Goal: Transaction & Acquisition: Purchase product/service

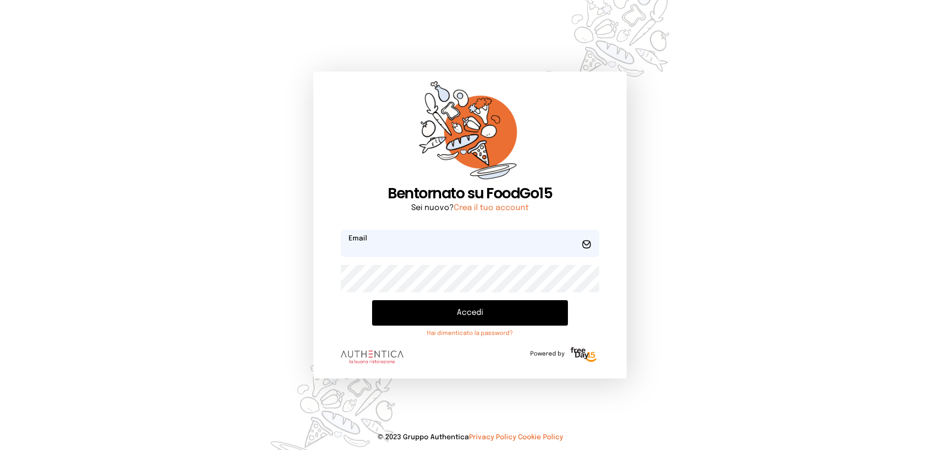
type input "**********"
click at [485, 311] on button "Accedi" at bounding box center [470, 312] width 196 height 25
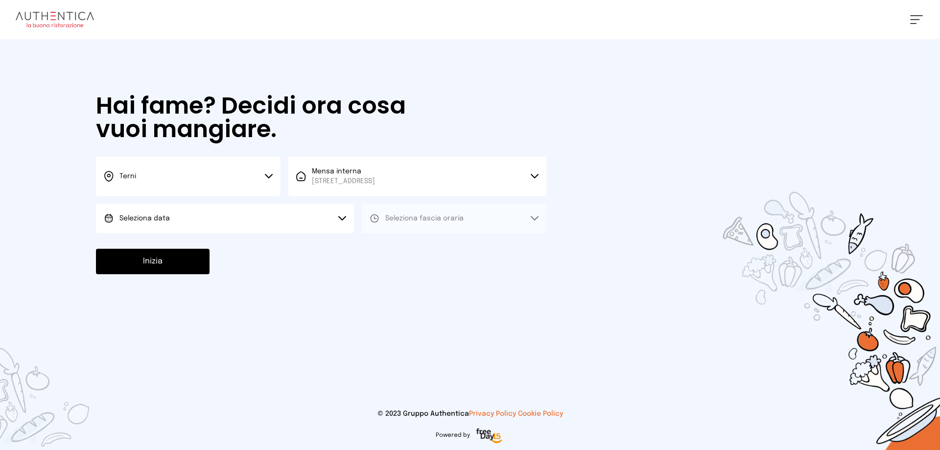
click at [206, 211] on button "Seleziona data" at bounding box center [225, 218] width 258 height 29
click at [210, 236] on li "[DATE], [DATE]" at bounding box center [225, 245] width 258 height 25
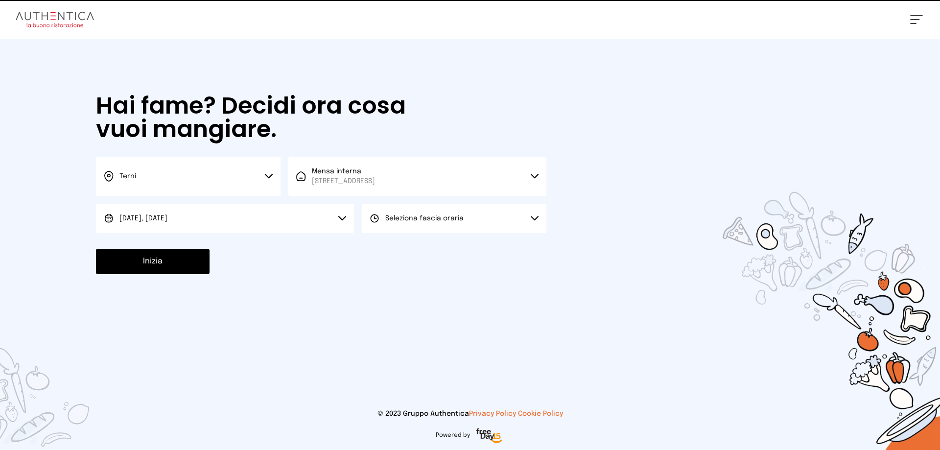
drag, startPoint x: 428, startPoint y: 215, endPoint x: 430, endPoint y: 228, distance: 12.9
click at [428, 215] on span "Seleziona fascia oraria" at bounding box center [424, 218] width 78 height 7
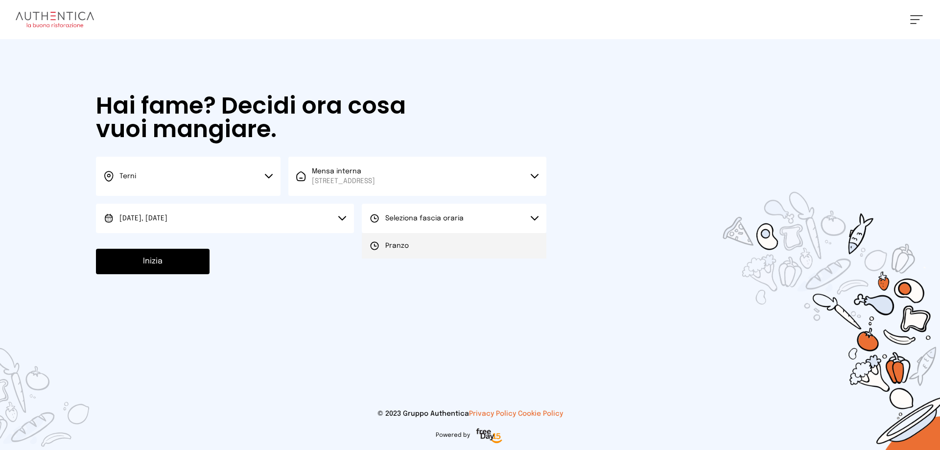
click at [434, 245] on li "Pranzo" at bounding box center [454, 245] width 185 height 25
click at [160, 263] on button "Inizia" at bounding box center [153, 261] width 114 height 25
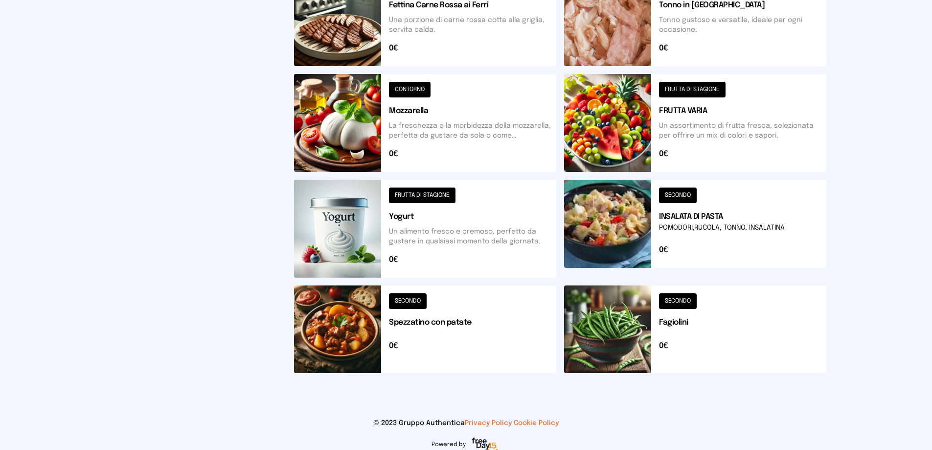
scroll to position [350, 0]
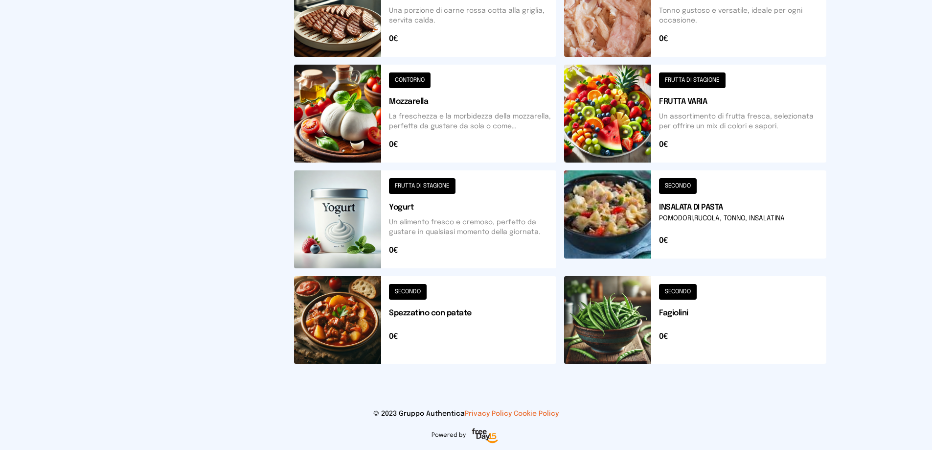
click at [332, 325] on button at bounding box center [425, 320] width 262 height 88
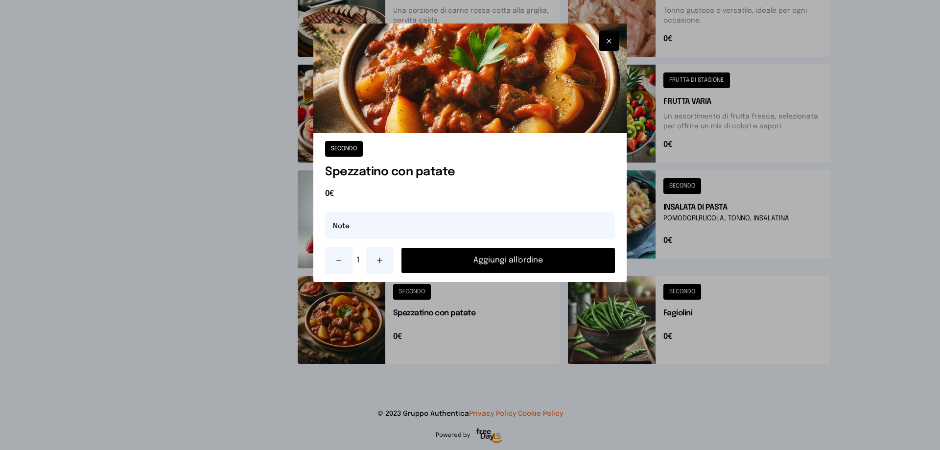
click at [491, 257] on button "Aggiungi all'ordine" at bounding box center [507, 260] width 213 height 25
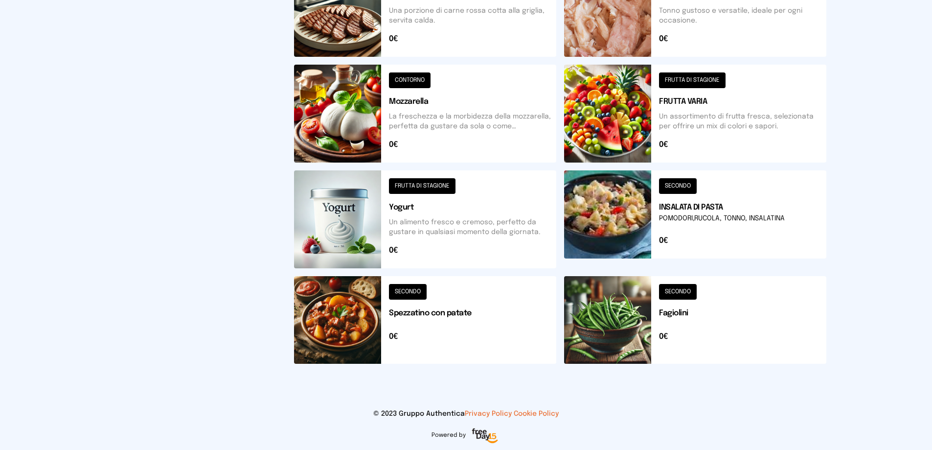
click at [618, 322] on button at bounding box center [695, 320] width 262 height 88
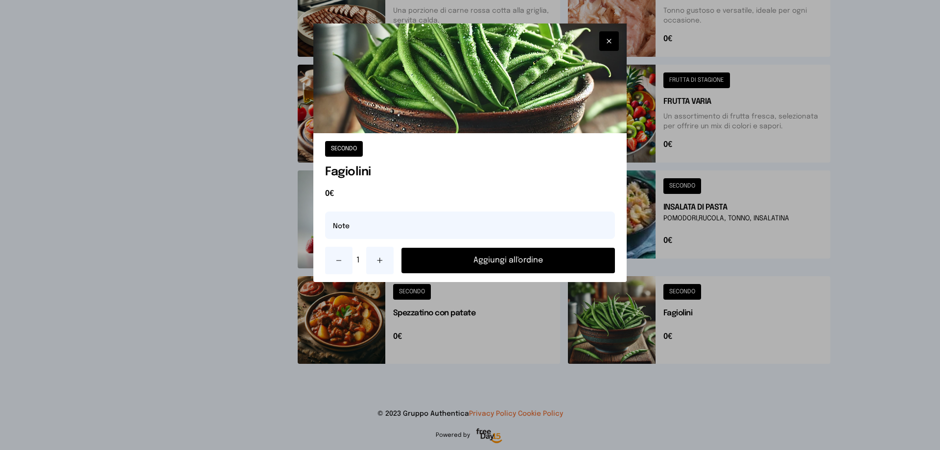
click at [553, 260] on button "Aggiungi all'ordine" at bounding box center [507, 260] width 213 height 25
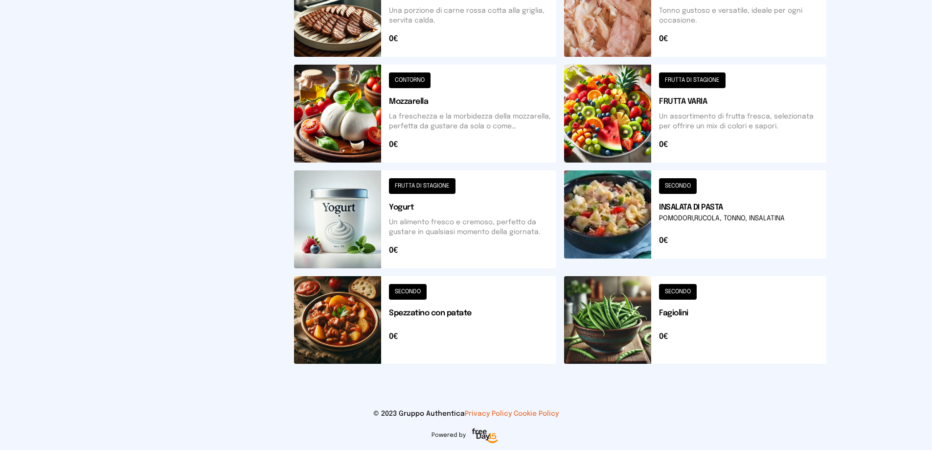
click at [349, 326] on button at bounding box center [425, 320] width 262 height 88
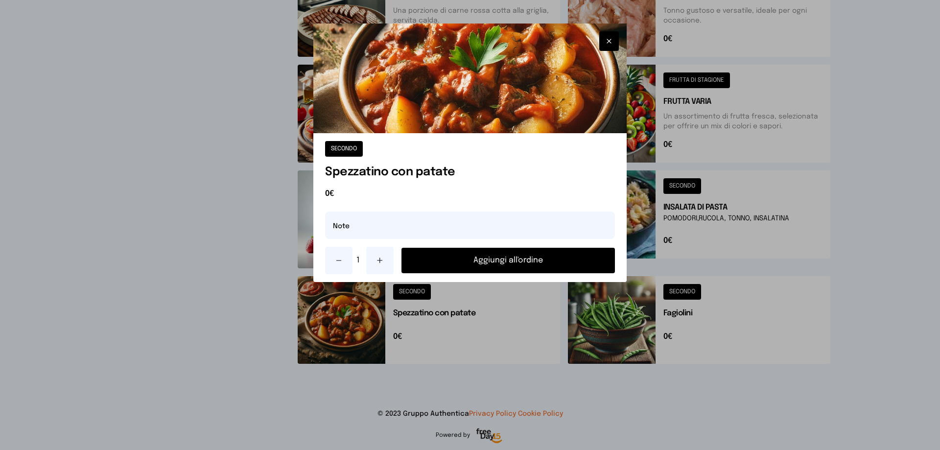
click at [693, 212] on div at bounding box center [470, 225] width 940 height 450
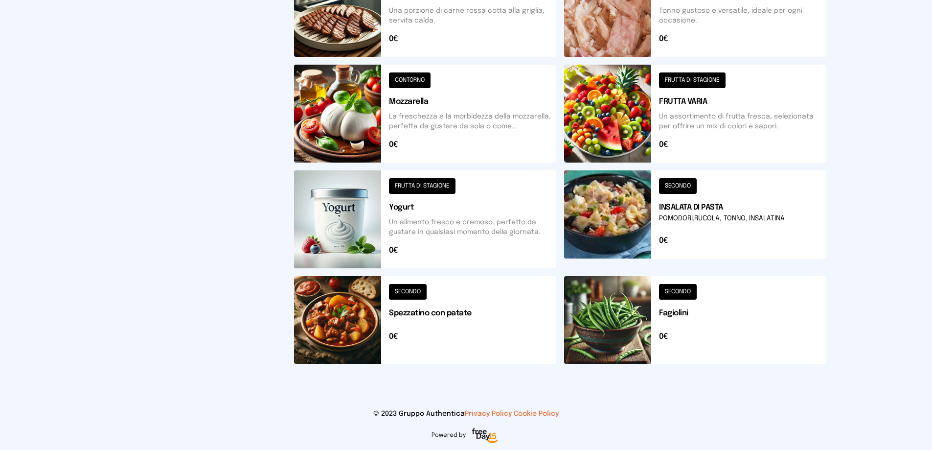
click at [677, 205] on button at bounding box center [695, 219] width 262 height 98
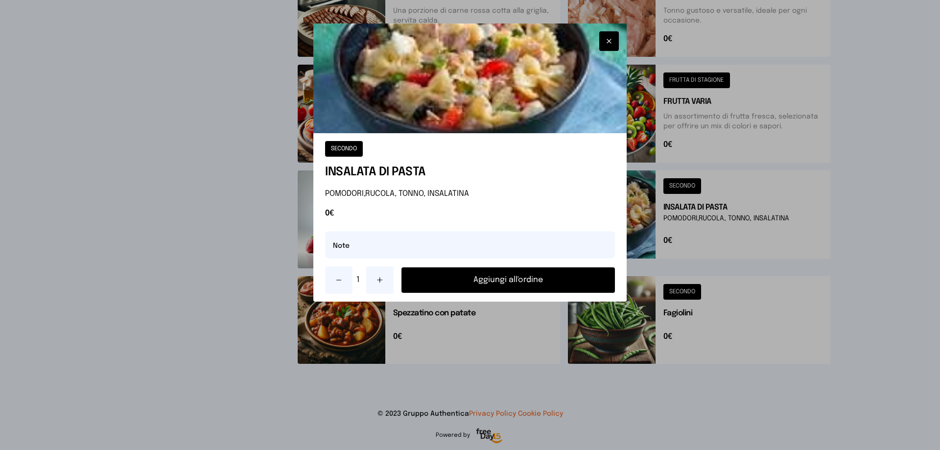
click at [528, 283] on button "Aggiungi all'ordine" at bounding box center [507, 279] width 213 height 25
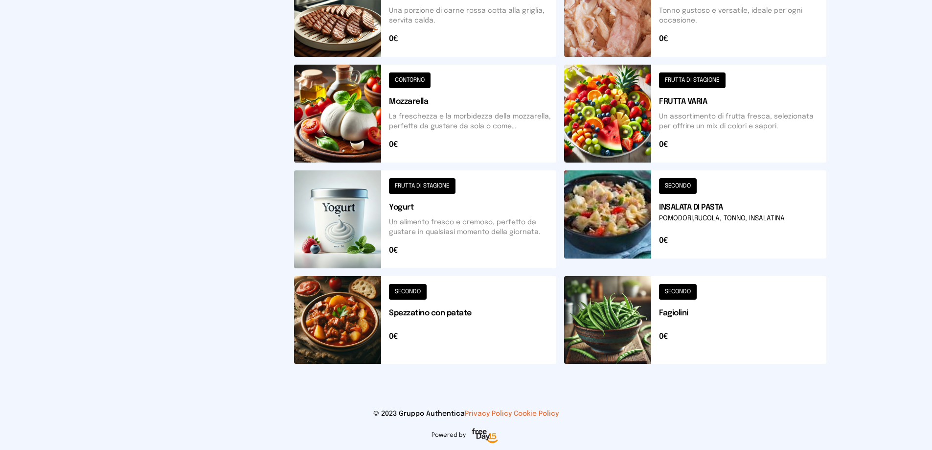
click at [690, 122] on button at bounding box center [695, 114] width 262 height 98
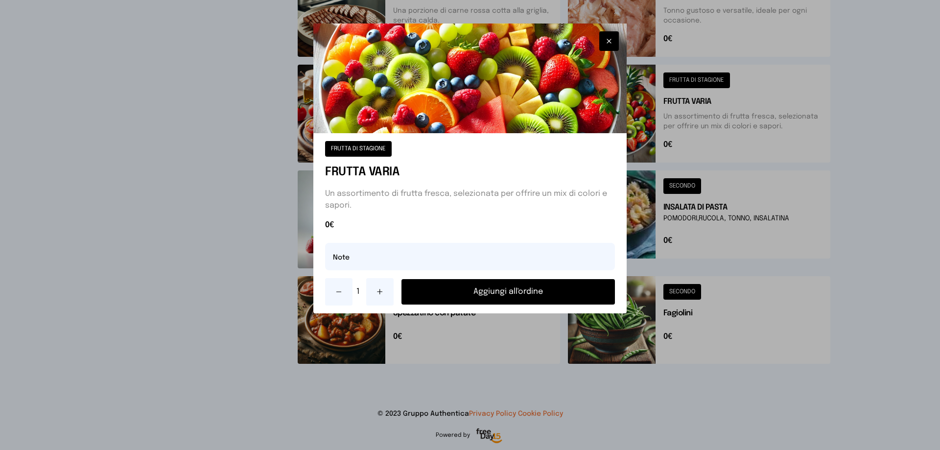
click at [376, 292] on icon at bounding box center [380, 292] width 8 height 8
click at [366, 260] on input "text" at bounding box center [470, 256] width 290 height 27
type input "**********"
click at [551, 292] on button "Aggiungi all'ordine" at bounding box center [507, 291] width 213 height 25
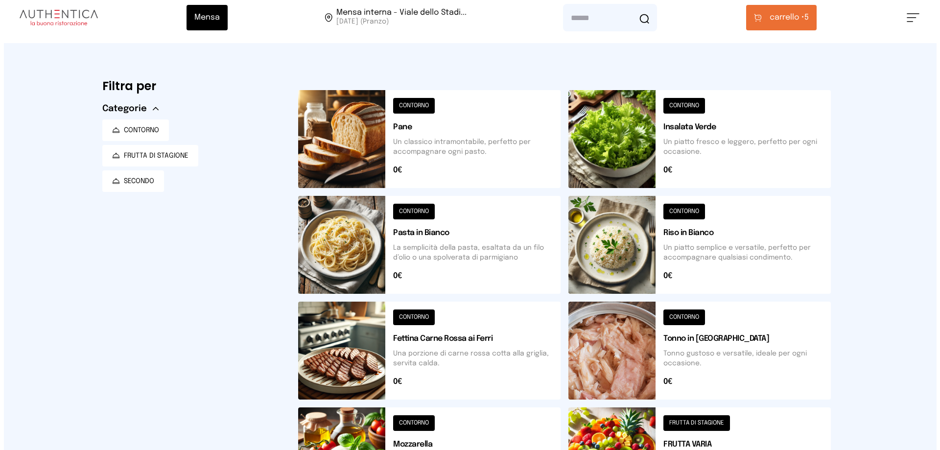
scroll to position [0, 0]
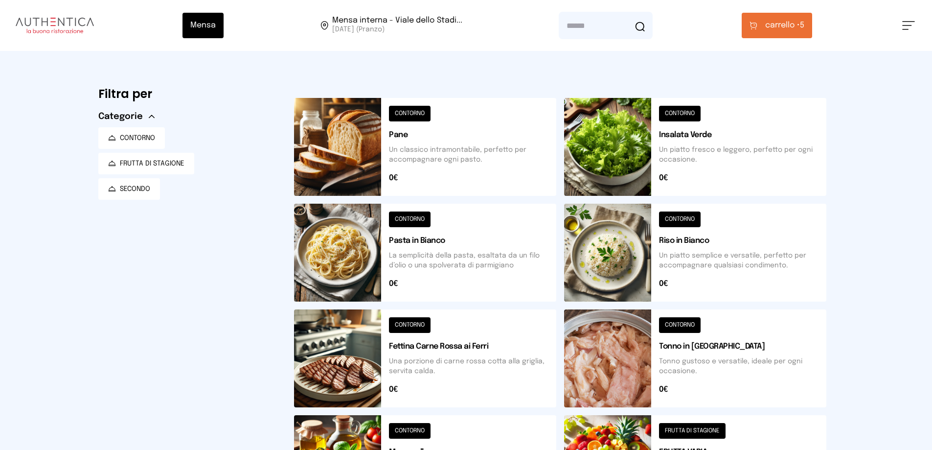
click at [802, 22] on span "carrello • 5" at bounding box center [785, 26] width 39 height 12
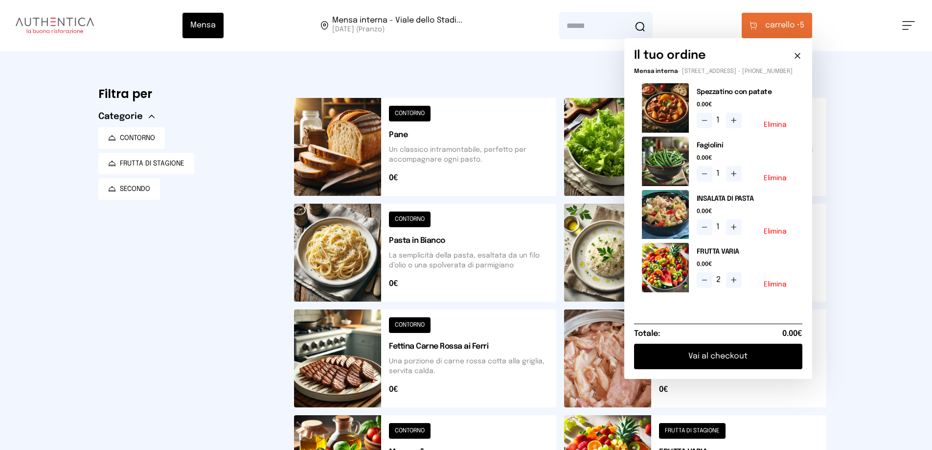
click at [781, 128] on button "Elimina" at bounding box center [775, 124] width 23 height 7
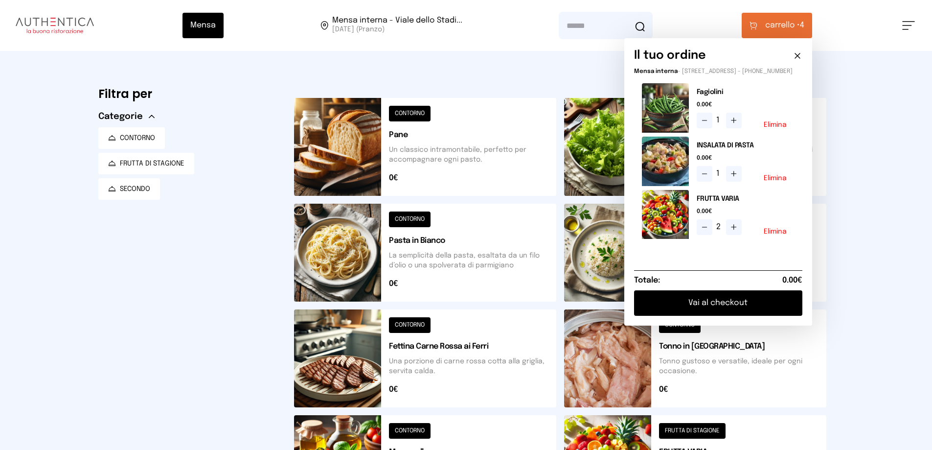
click at [717, 315] on button "Vai al checkout" at bounding box center [718, 302] width 168 height 25
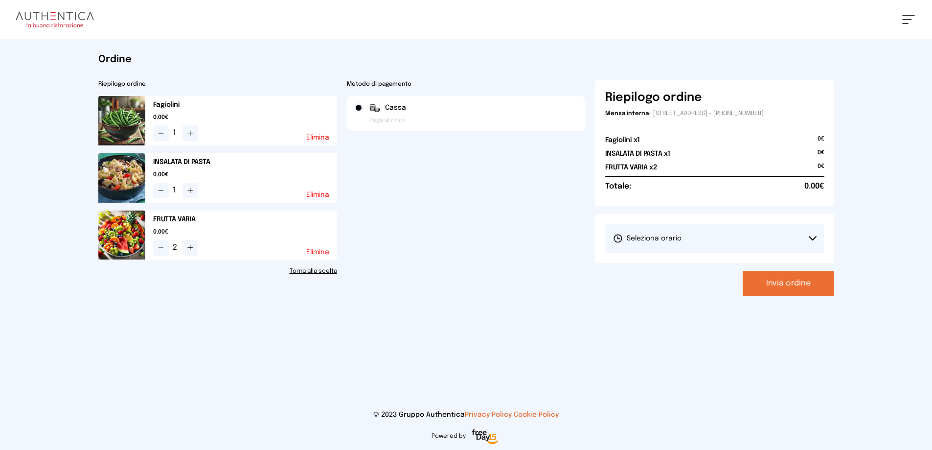
click at [815, 238] on icon at bounding box center [813, 238] width 8 height 5
click at [801, 263] on li "1° Turno (13:00 - 15:00)" at bounding box center [714, 265] width 219 height 25
click at [803, 277] on button "Invia ordine" at bounding box center [789, 283] width 92 height 25
